Goal: Task Accomplishment & Management: Manage account settings

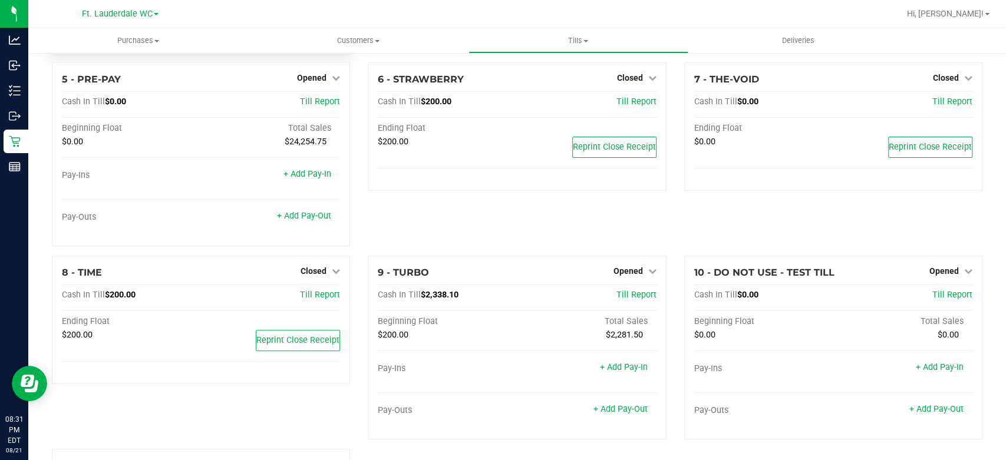
scroll to position [233, 0]
click at [632, 267] on span "Opened" at bounding box center [628, 269] width 29 height 9
click at [618, 296] on link "Close Till" at bounding box center [630, 293] width 32 height 9
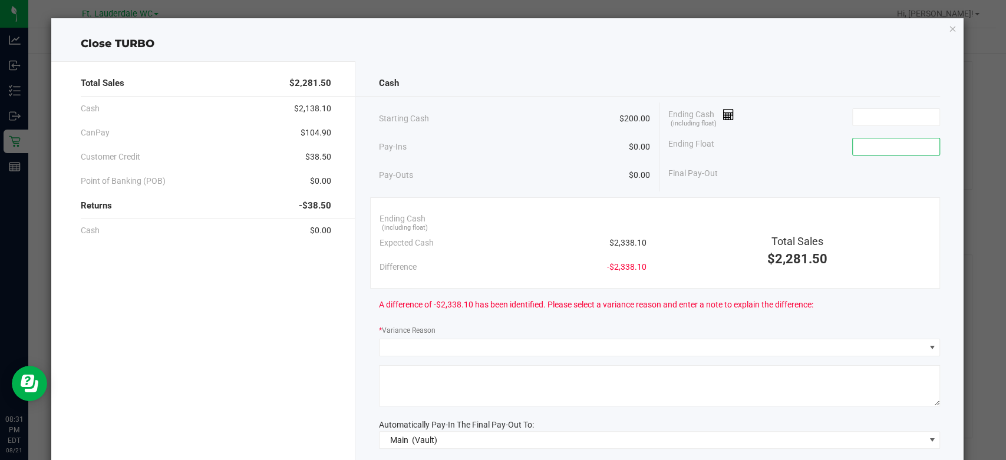
click at [885, 145] on input at bounding box center [896, 146] width 87 height 17
type input "$200.00"
drag, startPoint x: 774, startPoint y: 133, endPoint x: 738, endPoint y: 164, distance: 46.8
click at [738, 164] on div "Final Pay-Out -$200.00" at bounding box center [804, 173] width 272 height 24
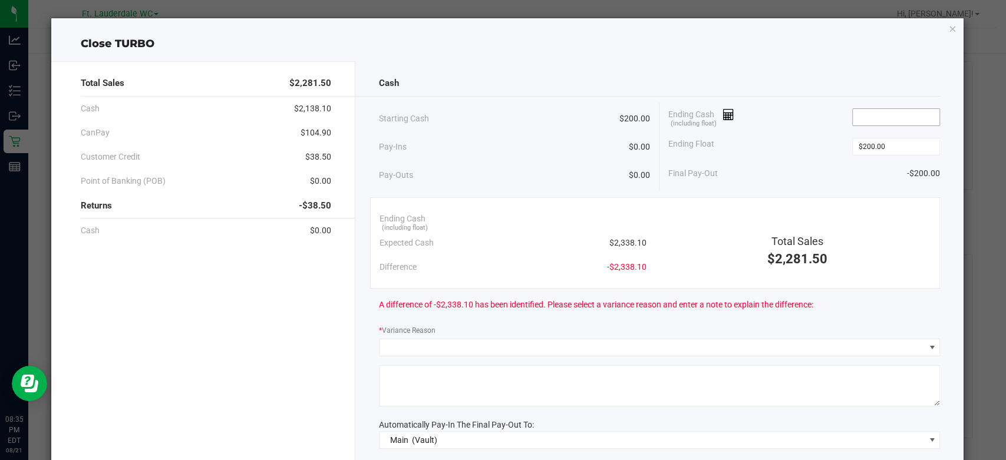
click at [855, 116] on input at bounding box center [896, 117] width 87 height 17
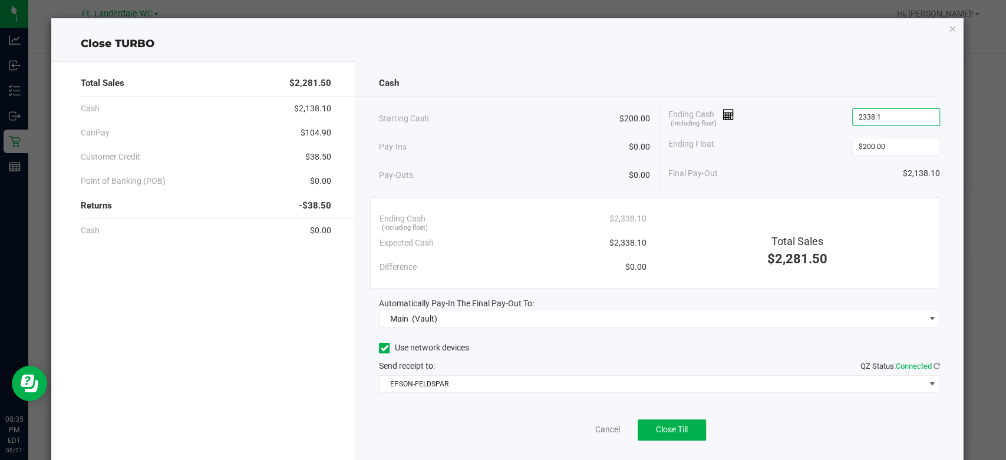
type input "$2,338.10"
click at [806, 133] on div "Ending Float $200.00" at bounding box center [804, 146] width 272 height 29
click at [641, 426] on button "Close Till" at bounding box center [672, 430] width 68 height 21
click at [567, 430] on link "Dismiss" at bounding box center [581, 430] width 28 height 12
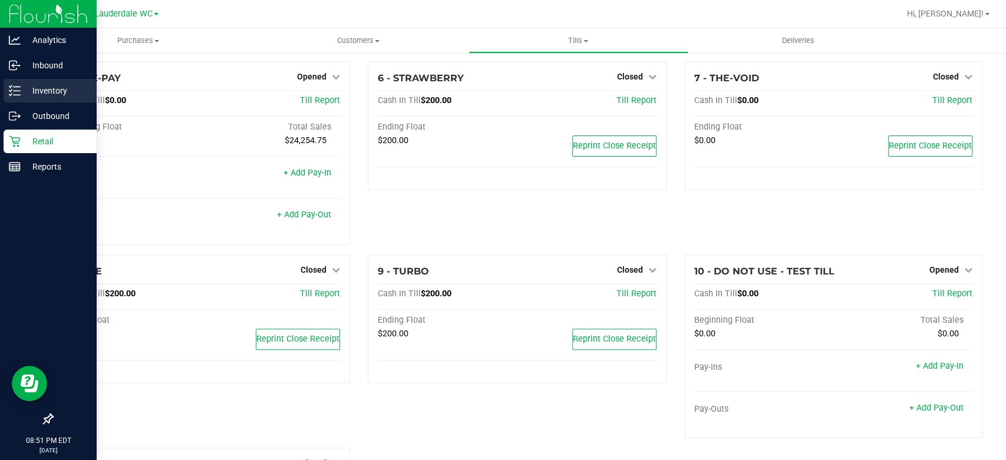
click at [17, 82] on div "Inventory" at bounding box center [50, 91] width 93 height 24
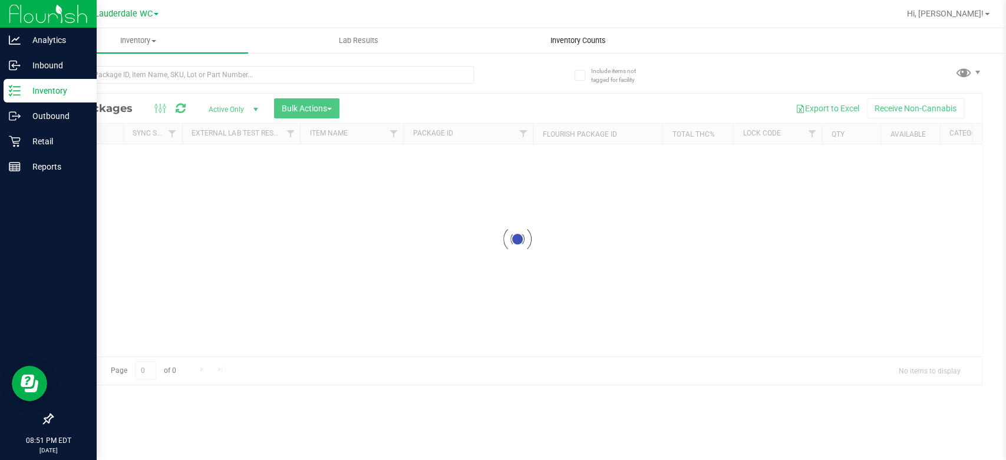
click at [516, 37] on uib-tab-heading "Inventory Counts" at bounding box center [578, 41] width 219 height 24
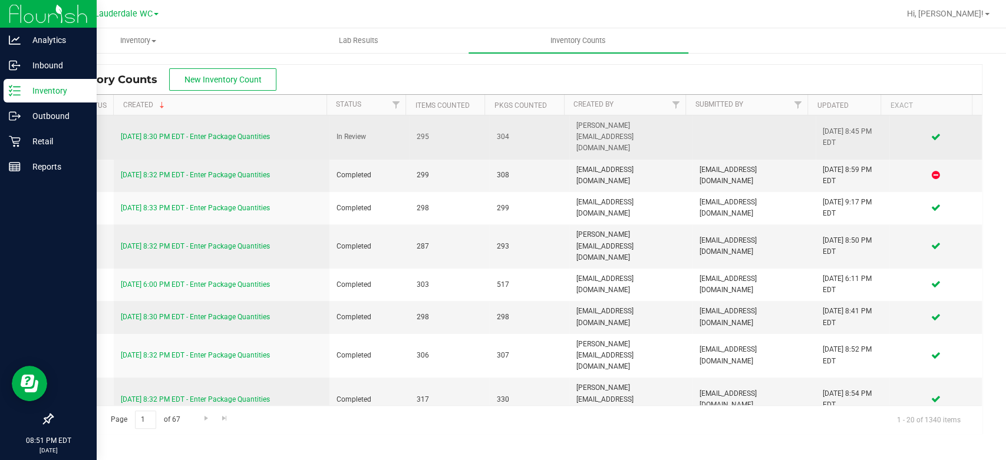
click at [262, 133] on link "8/21/25 8:30 PM EDT - Enter Package Quantities" at bounding box center [195, 137] width 149 height 8
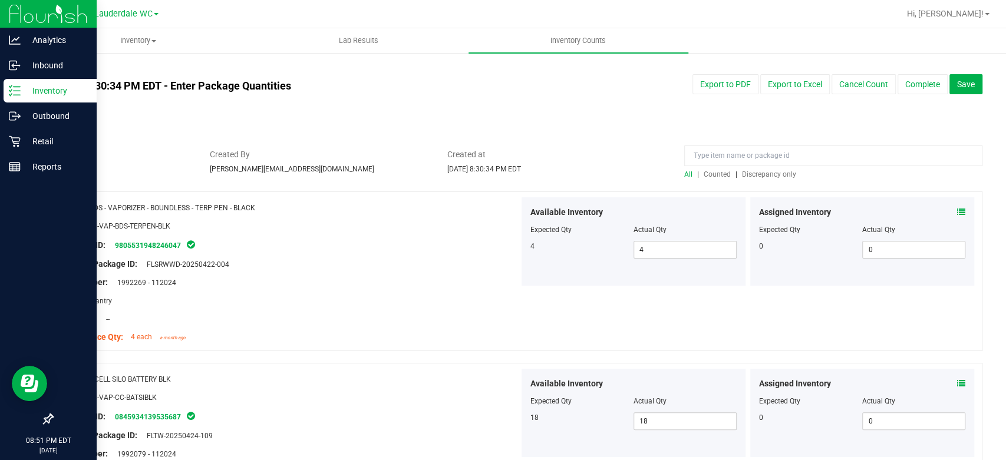
click at [750, 175] on span "Discrepancy only" at bounding box center [769, 174] width 54 height 8
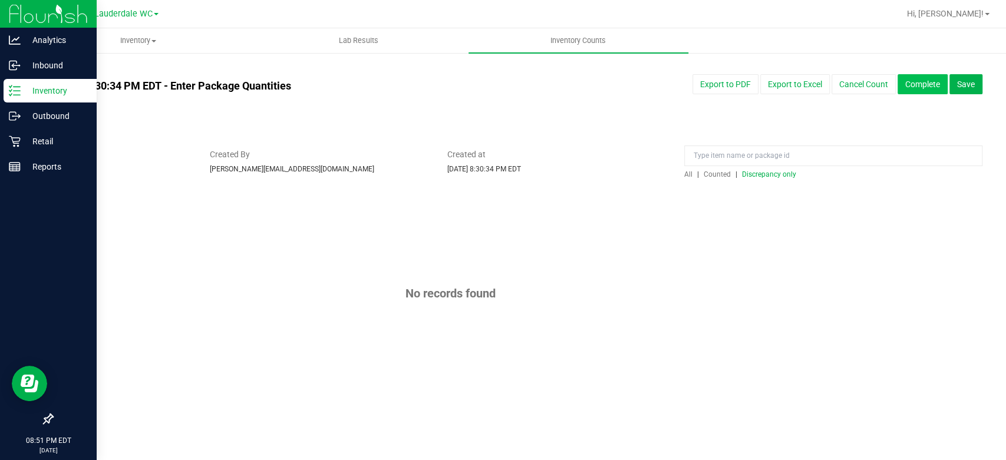
click at [921, 81] on button "Complete" at bounding box center [923, 84] width 50 height 20
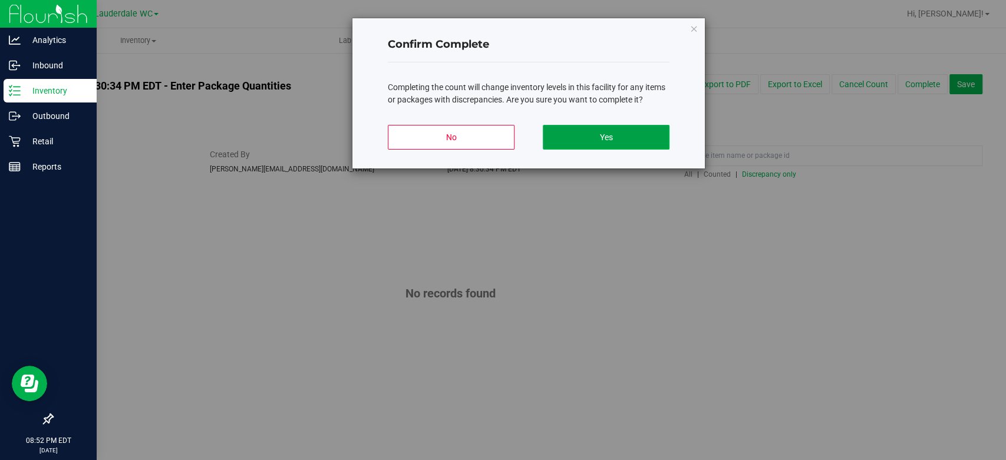
click at [654, 141] on button "Yes" at bounding box center [606, 137] width 127 height 25
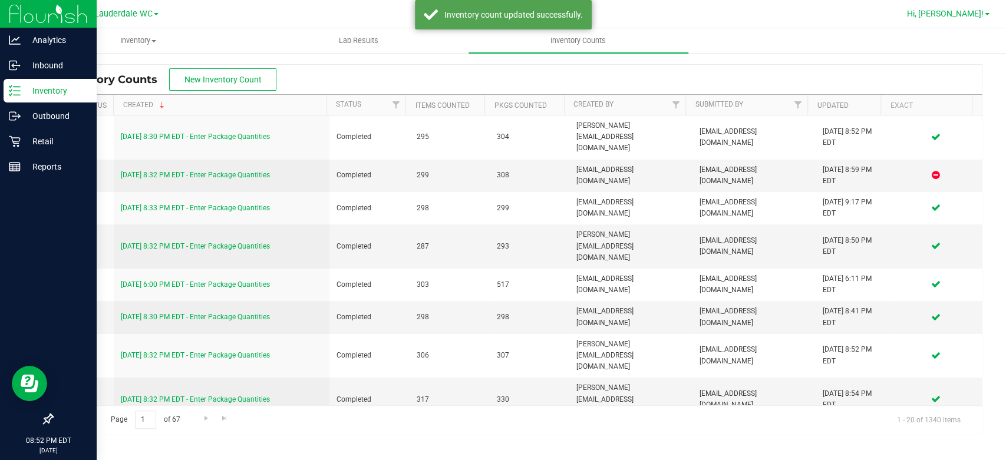
click at [972, 14] on span "Hi, [PERSON_NAME]!" at bounding box center [945, 13] width 77 height 9
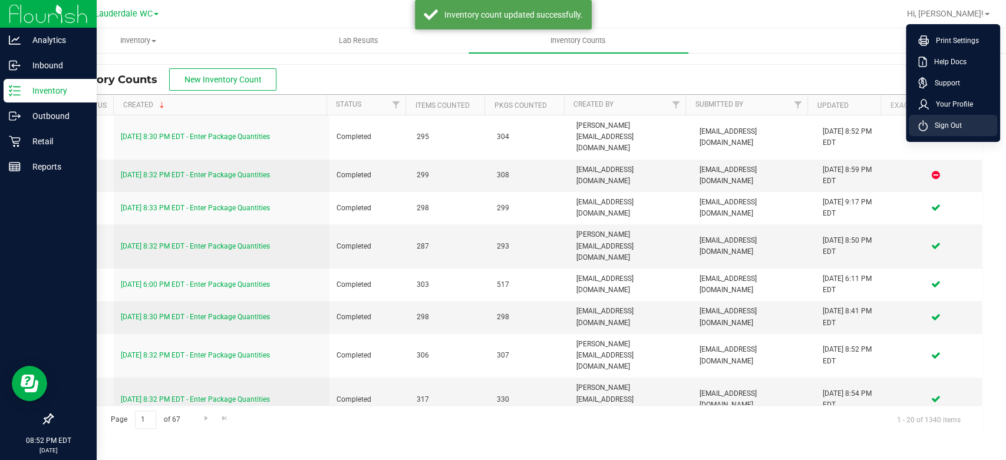
click at [936, 120] on span "Sign Out" at bounding box center [945, 126] width 34 height 12
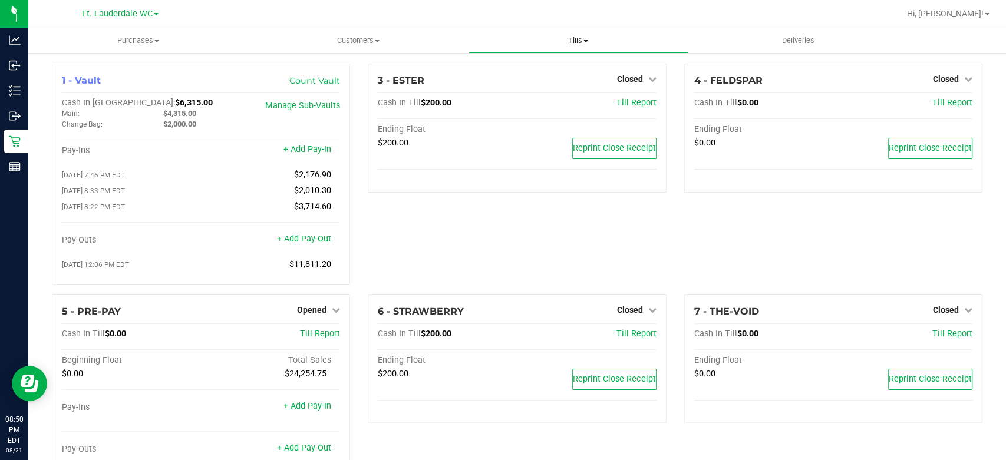
click at [519, 34] on uib-tab-heading "Tills Manage tills Reconcile e-payments" at bounding box center [578, 41] width 219 height 24
click at [535, 82] on span "Reconcile e-payments" at bounding box center [527, 85] width 117 height 10
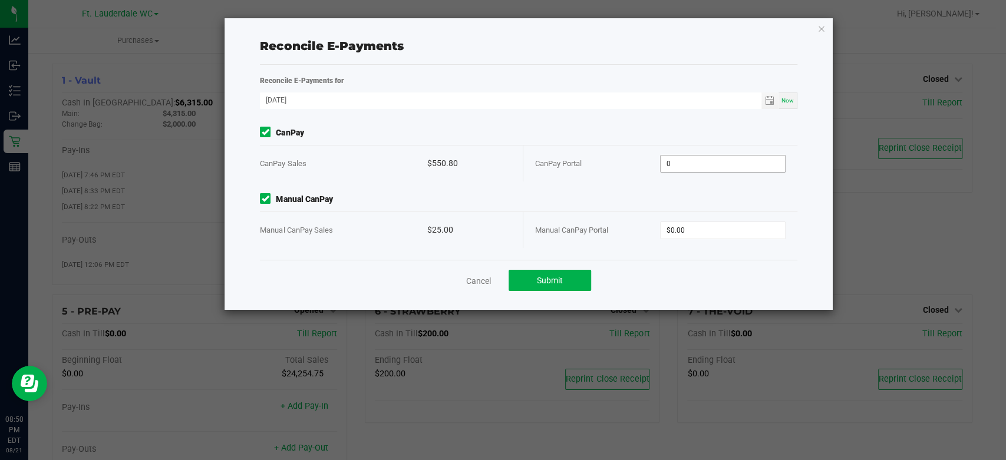
click at [695, 163] on input "0" at bounding box center [723, 164] width 124 height 17
paste input "550.8"
type input "$550.80"
type input "$25.00"
click at [599, 226] on span "Manual CanPay Portal" at bounding box center [571, 230] width 73 height 9
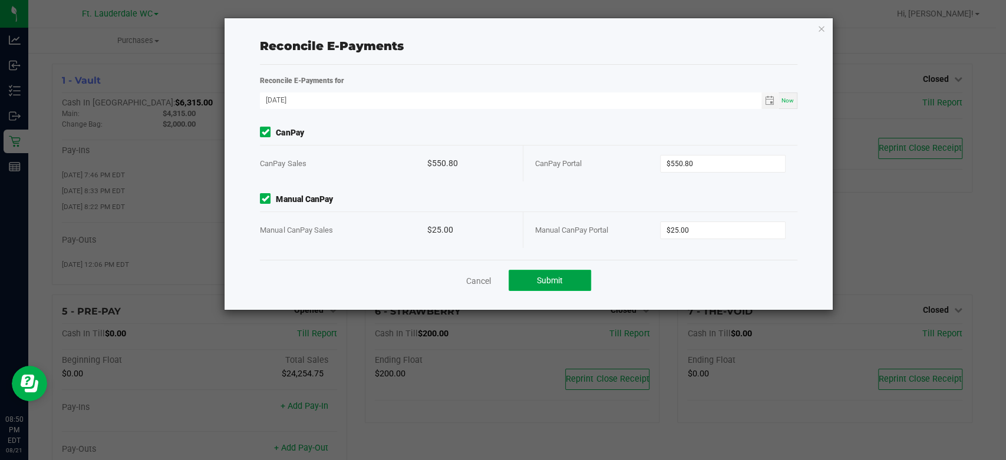
click at [545, 278] on span "Submit" at bounding box center [550, 280] width 26 height 9
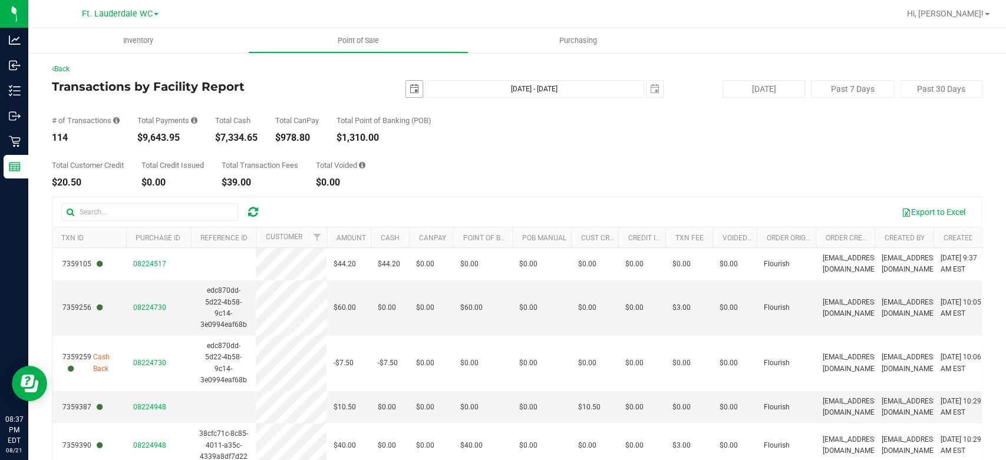
click at [410, 90] on span "select" at bounding box center [414, 88] width 9 height 9
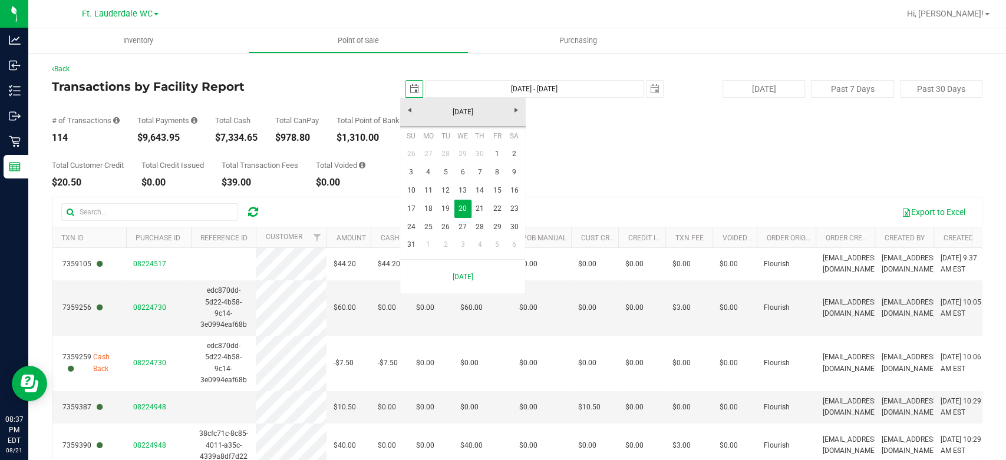
scroll to position [0, 29]
click at [476, 116] on link "December 2023" at bounding box center [463, 112] width 127 height 18
click at [476, 116] on link "2023" at bounding box center [463, 112] width 127 height 18
click at [476, 179] on link "2025" at bounding box center [478, 178] width 30 height 30
click at [516, 180] on link "Aug" at bounding box center [508, 178] width 30 height 30
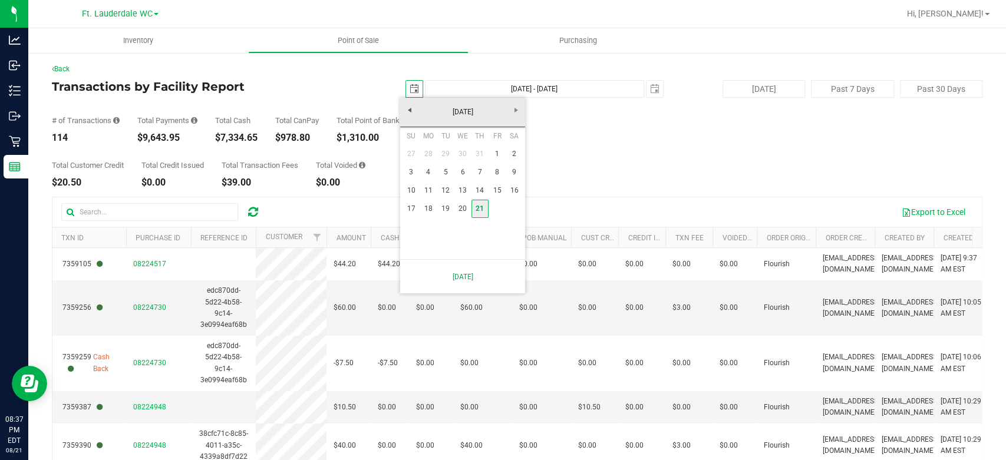
click at [483, 209] on link "21" at bounding box center [479, 209] width 17 height 18
type input "[DATE]"
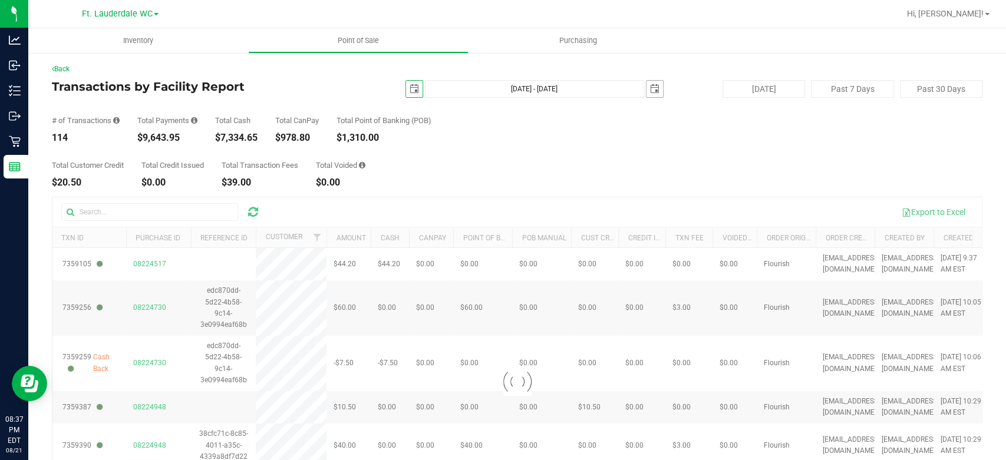
click at [650, 91] on span "select" at bounding box center [654, 88] width 9 height 9
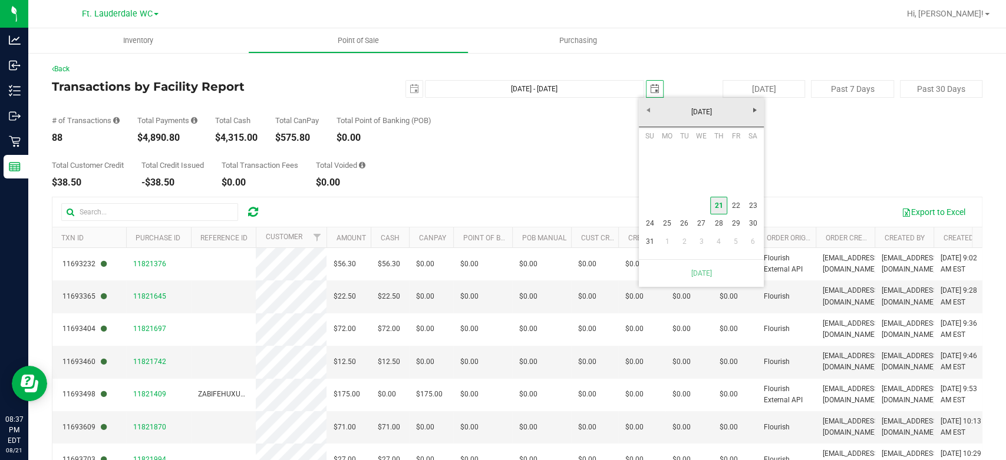
click at [717, 202] on link "21" at bounding box center [718, 206] width 17 height 18
type input "[DATE] - [DATE]"
type input "[DATE]"
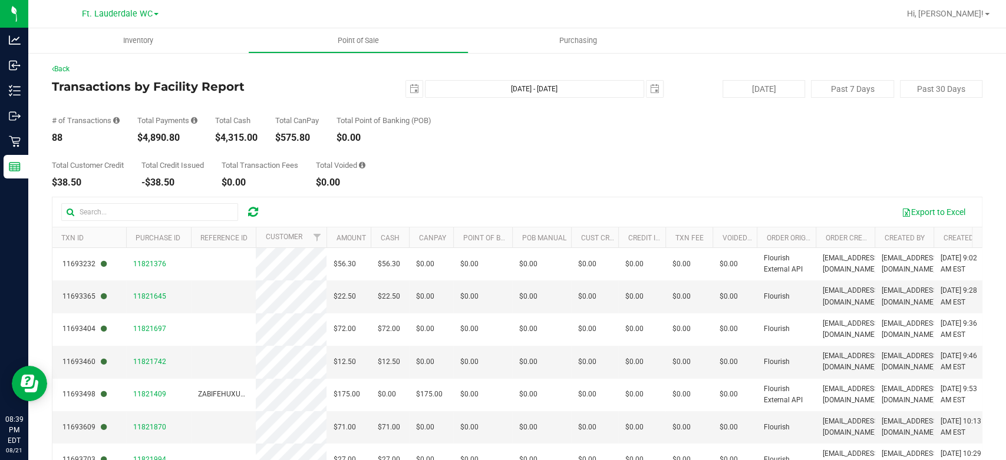
click at [678, 143] on div "Total Customer Credit $38.50 Total Credit Issued -$38.50 Total Transaction Fees…" at bounding box center [517, 165] width 931 height 45
click at [361, 49] on uib-tab-heading "Point of Sale" at bounding box center [358, 41] width 219 height 24
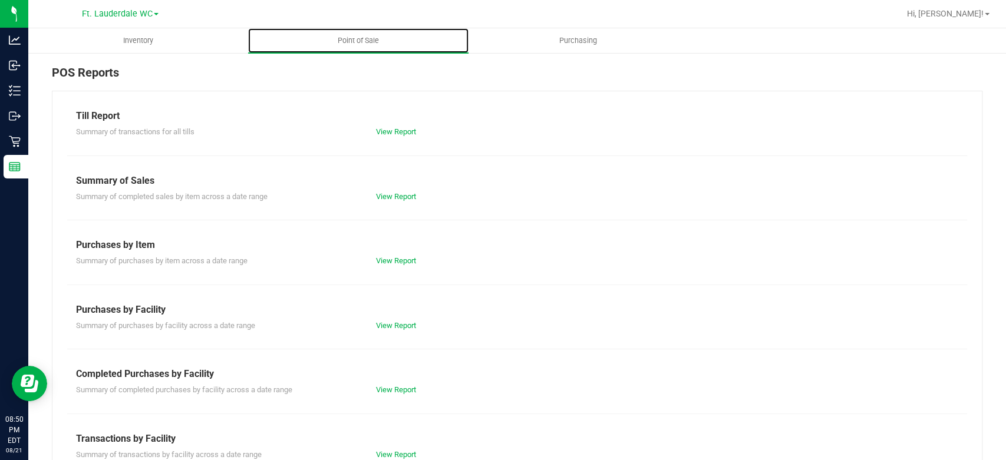
scroll to position [57, 0]
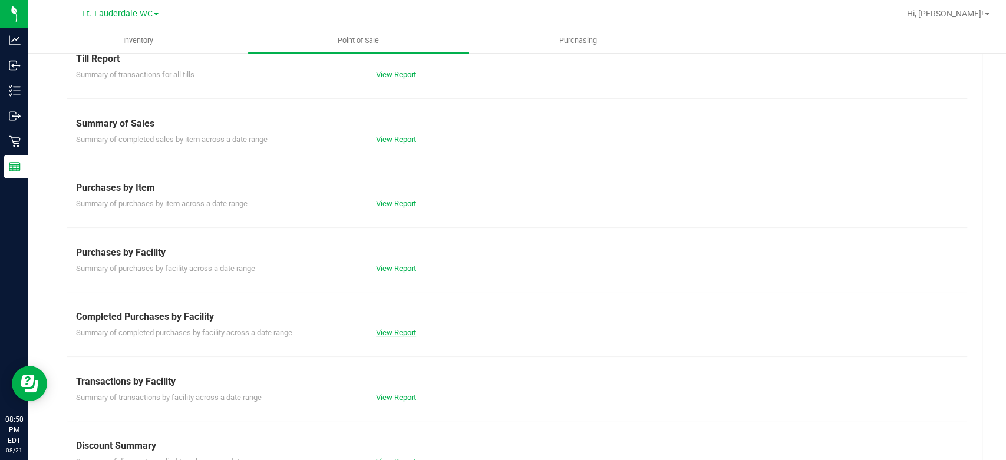
click at [380, 329] on link "View Report" at bounding box center [396, 332] width 40 height 9
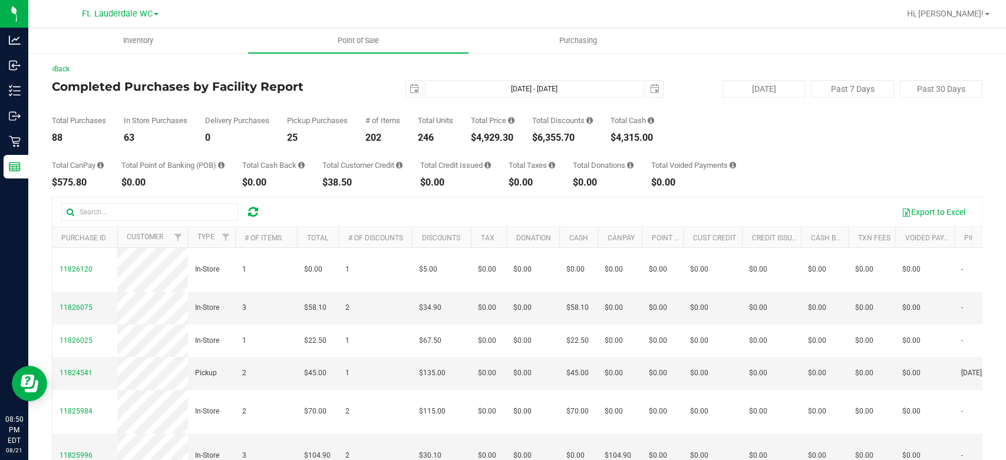
click at [504, 139] on div "$4,929.30" at bounding box center [493, 137] width 44 height 9
copy div "4,929.30"
click at [410, 84] on span "select" at bounding box center [414, 88] width 9 height 9
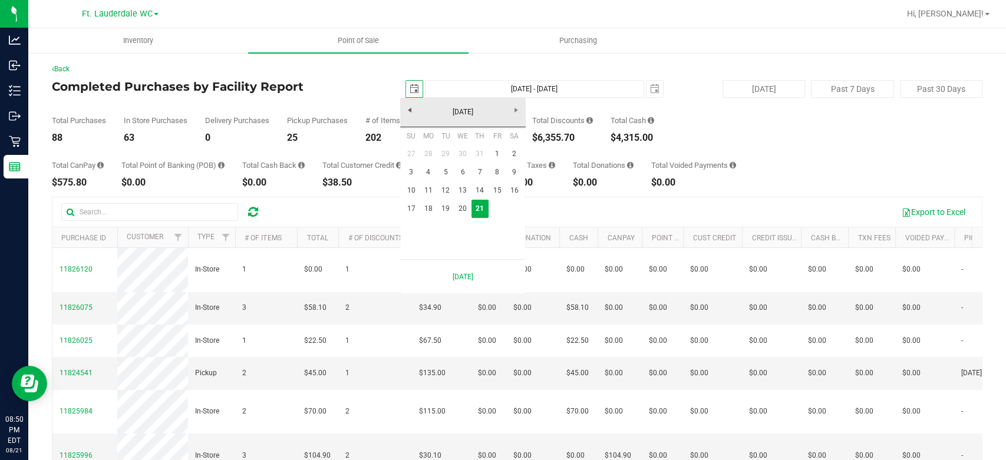
scroll to position [0, 29]
click at [410, 211] on link "17" at bounding box center [411, 209] width 17 height 18
type input "[DATE]"
type input "[DATE] - [DATE]"
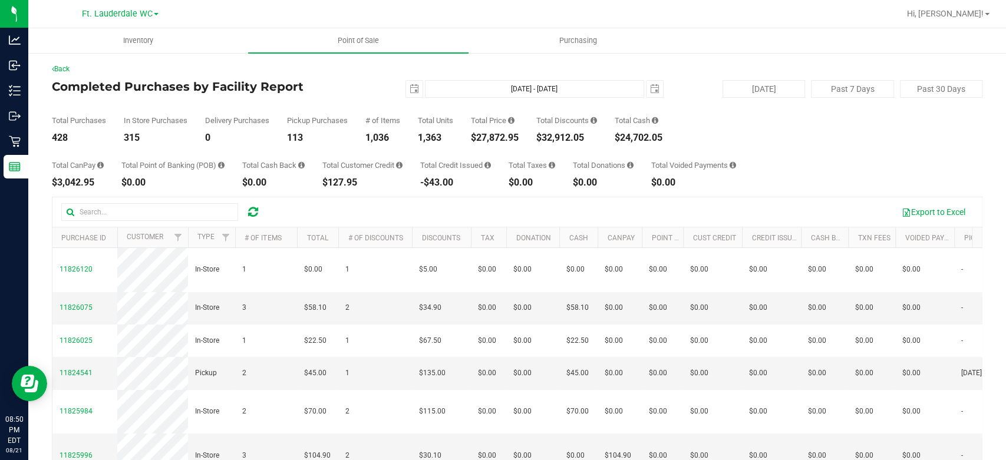
click at [508, 136] on div "$27,872.95" at bounding box center [495, 137] width 48 height 9
copy div "27,872.95"
click at [409, 93] on span "select" at bounding box center [414, 89] width 17 height 17
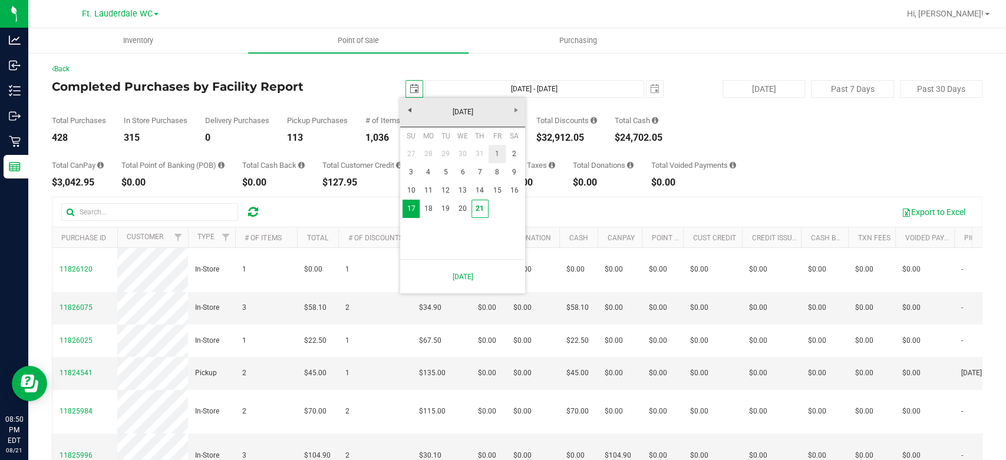
click at [493, 153] on link "1" at bounding box center [497, 154] width 17 height 18
type input "[DATE]"
type input "[DATE] - [DATE]"
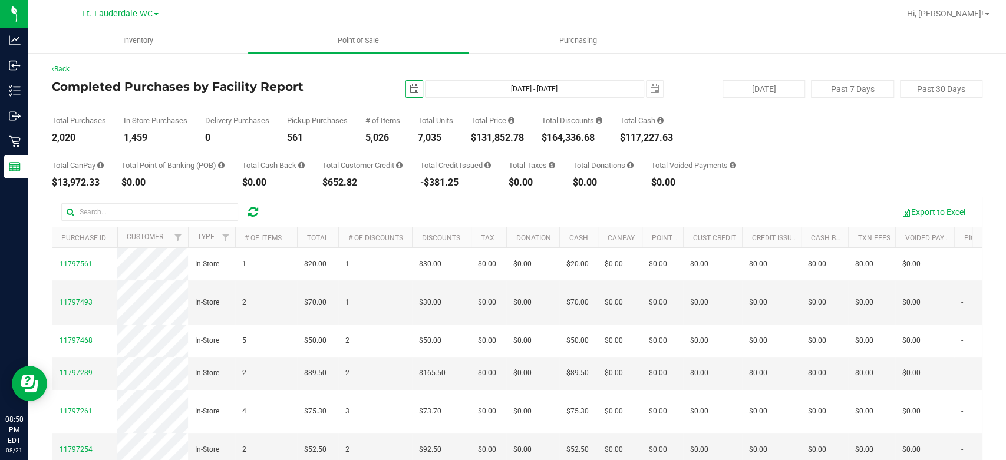
click at [495, 136] on div "$131,852.78" at bounding box center [497, 137] width 53 height 9
copy div "131,852.78"
click at [406, 87] on span "select" at bounding box center [414, 89] width 17 height 17
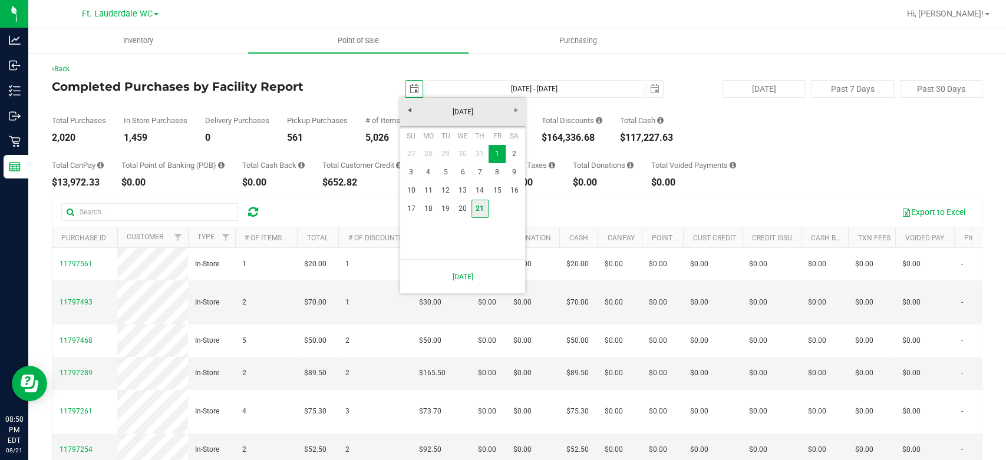
click at [479, 209] on link "21" at bounding box center [479, 209] width 17 height 18
type input "[DATE]"
type input "[DATE] - [DATE]"
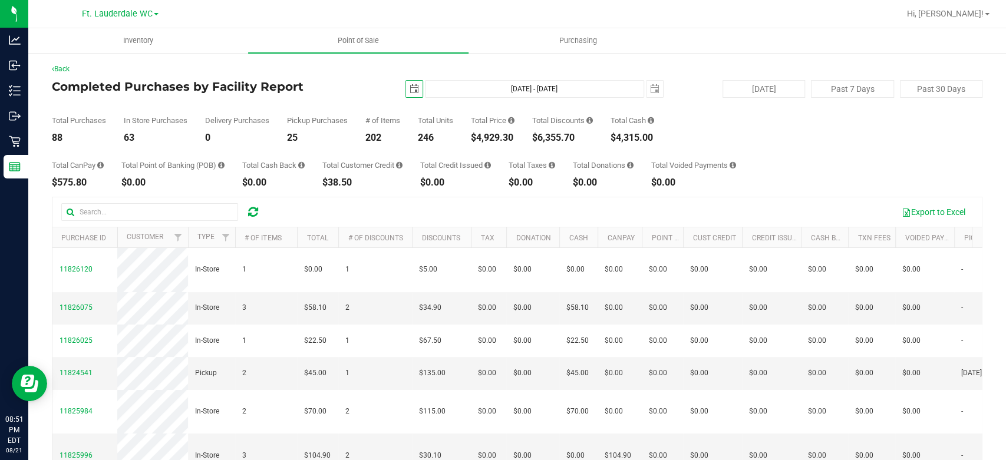
click at [576, 138] on div "$6,355.70" at bounding box center [562, 137] width 61 height 9
copy div "6,355.70"
